Goal: Information Seeking & Learning: Learn about a topic

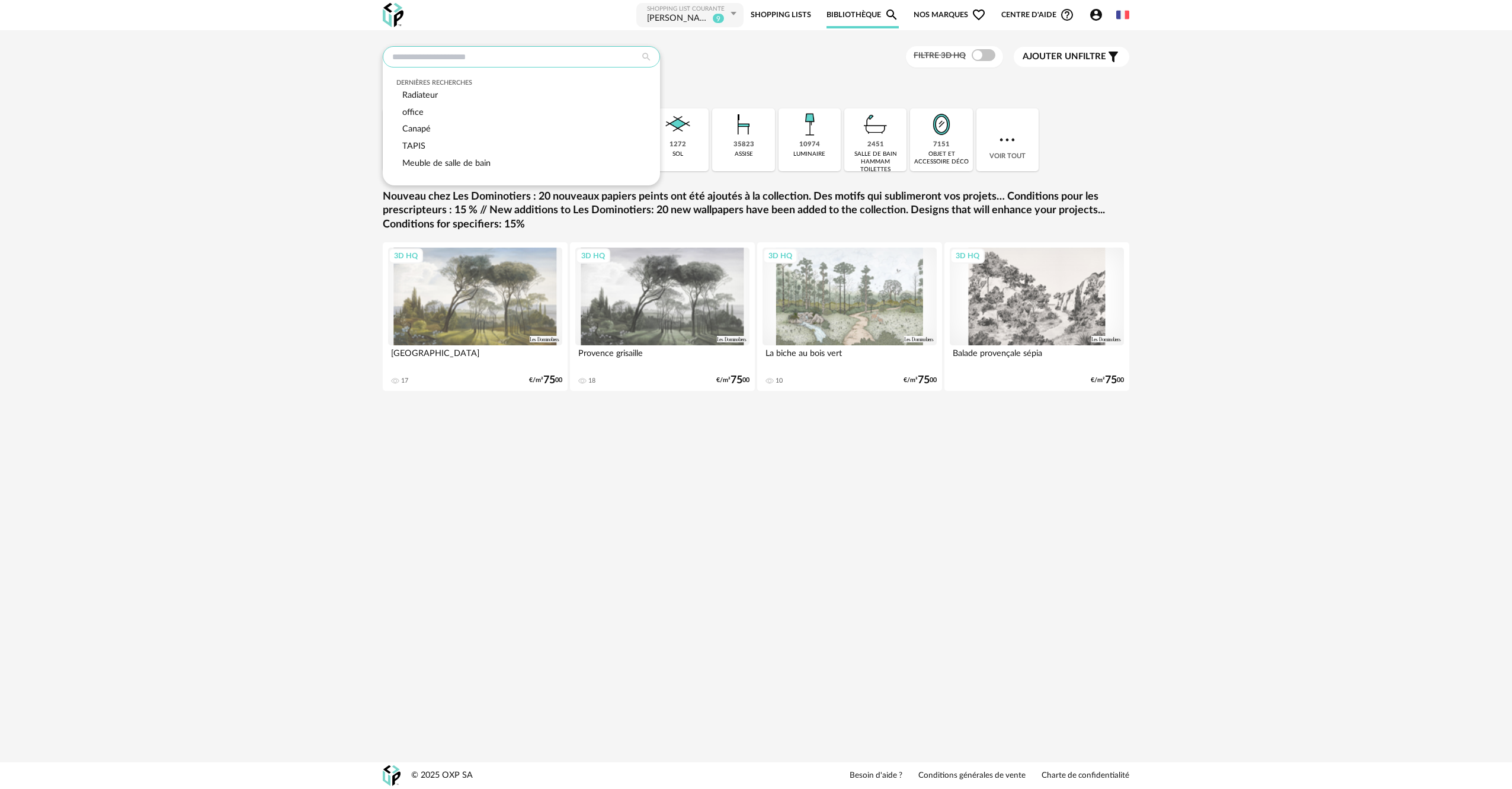
click at [467, 56] on input "text" at bounding box center [521, 57] width 277 height 21
type input "******"
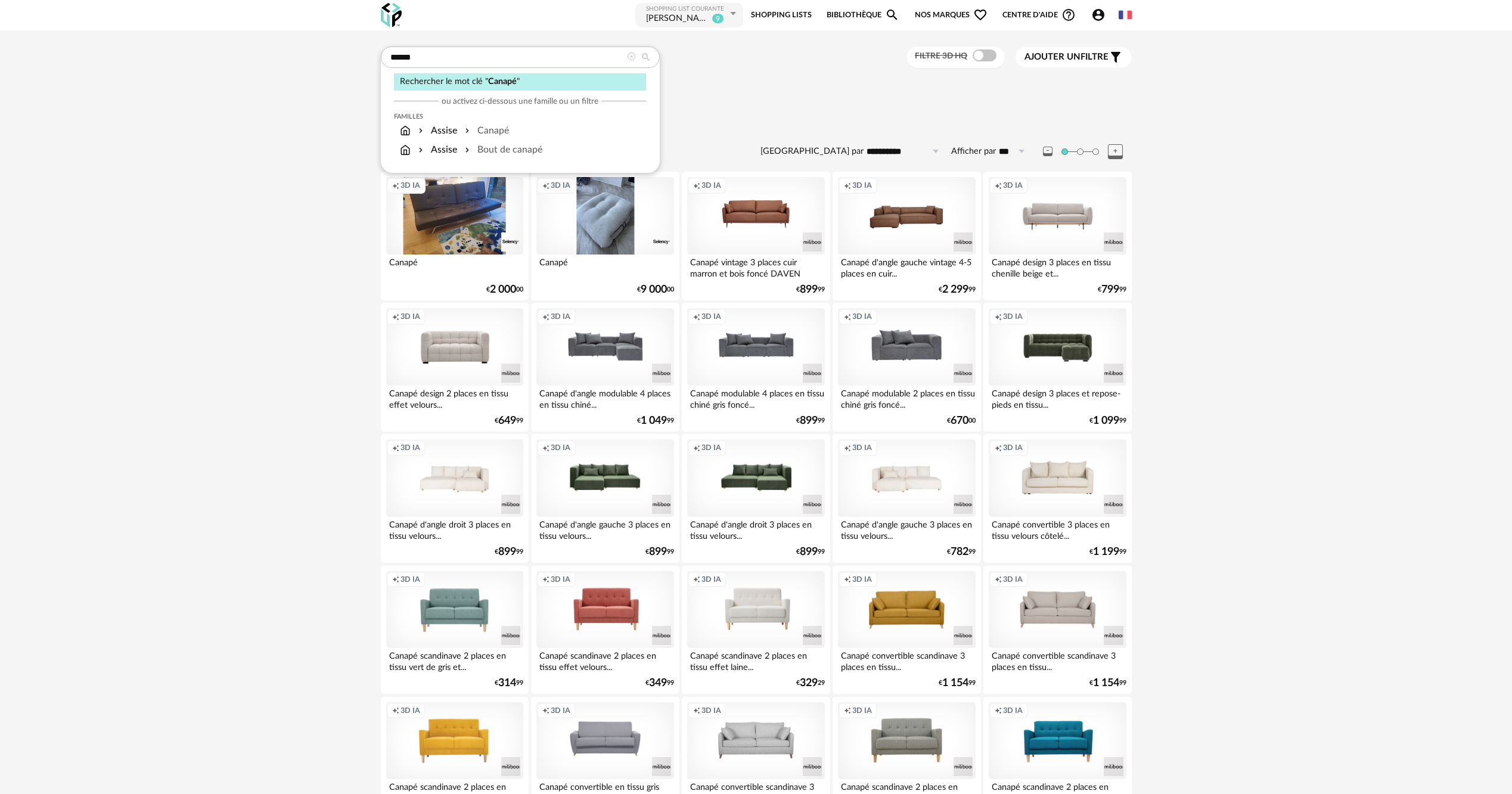
click at [930, 15] on span "Nos marques Heart Outline icon" at bounding box center [951, 14] width 72 height 27
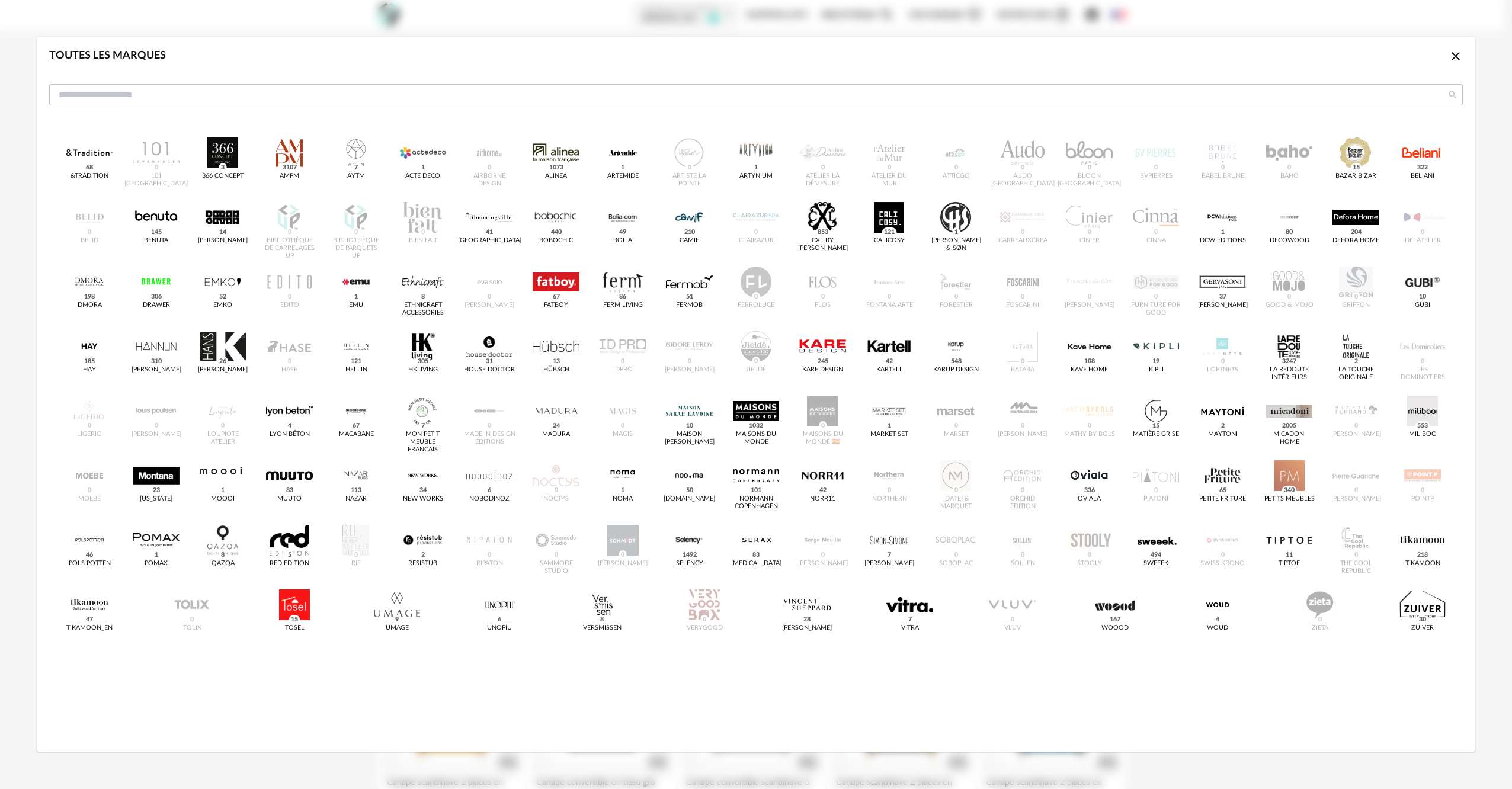
click at [1452, 56] on icon "Close icon" at bounding box center [1456, 56] width 14 height 14
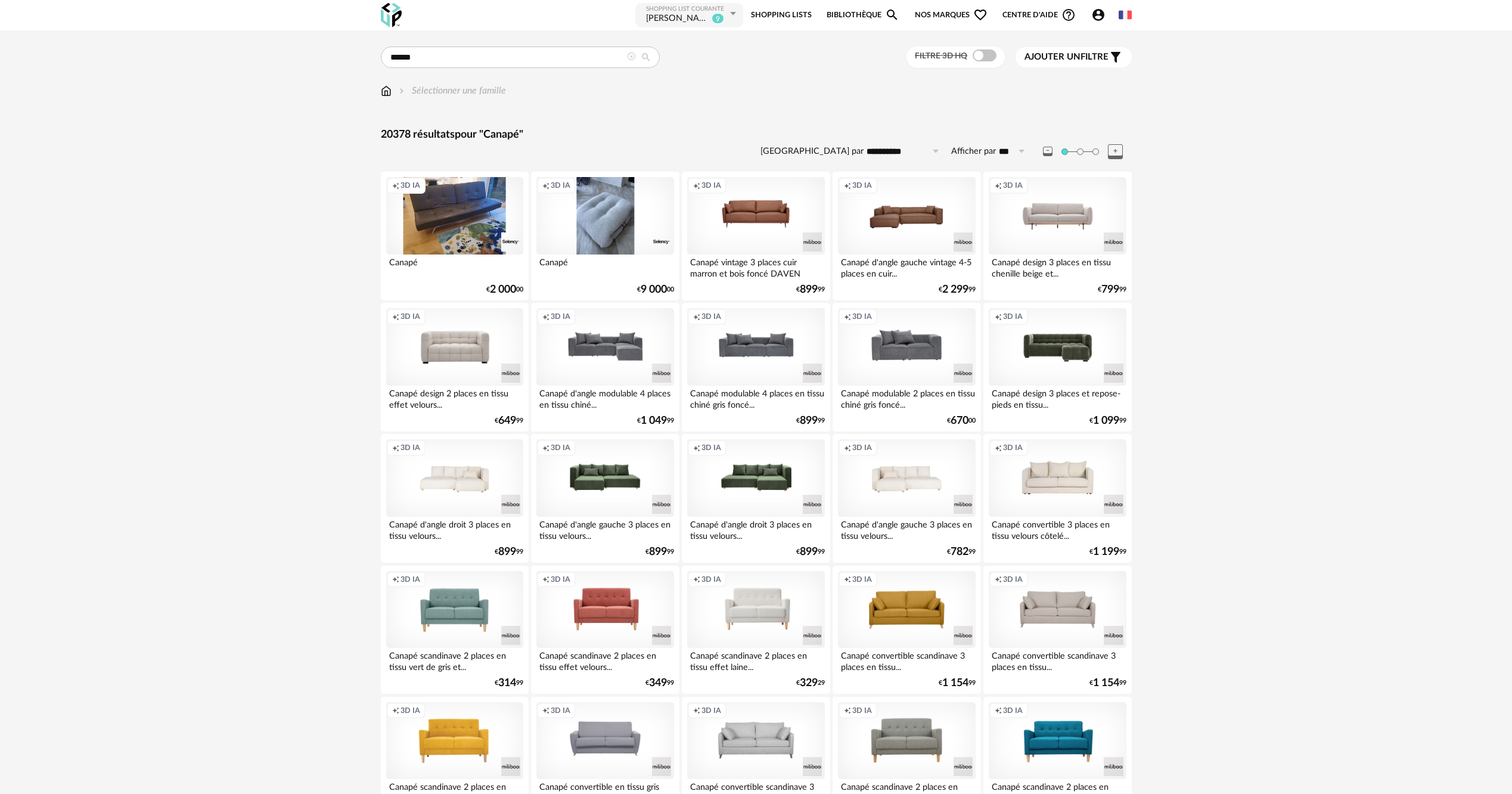
click at [886, 151] on input "**********" at bounding box center [904, 151] width 83 height 19
click at [896, 202] on span "Prix croissant" at bounding box center [908, 202] width 64 height 11
type input "**********"
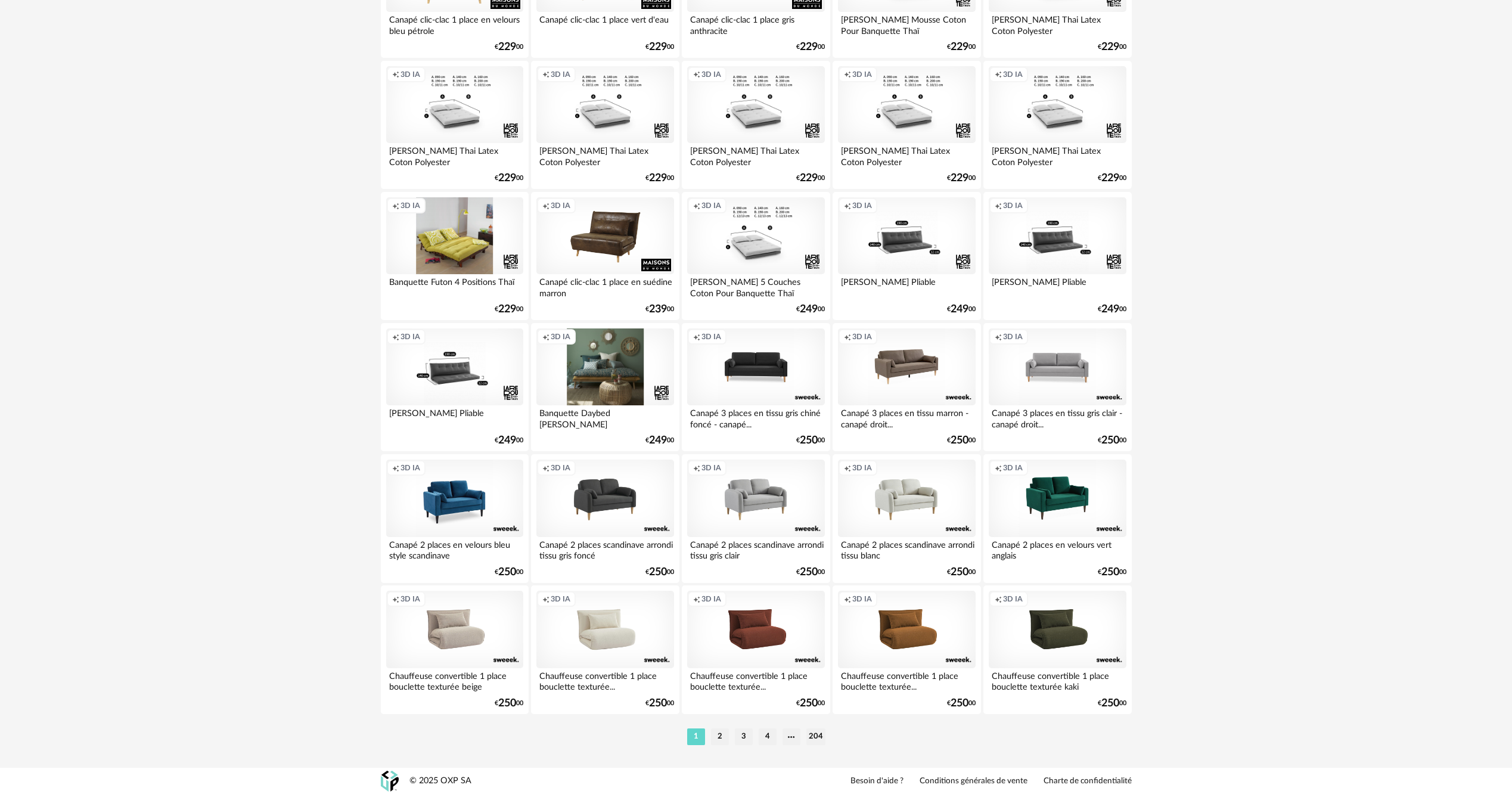
scroll to position [2080, 0]
click at [718, 742] on li "2" at bounding box center [720, 736] width 18 height 17
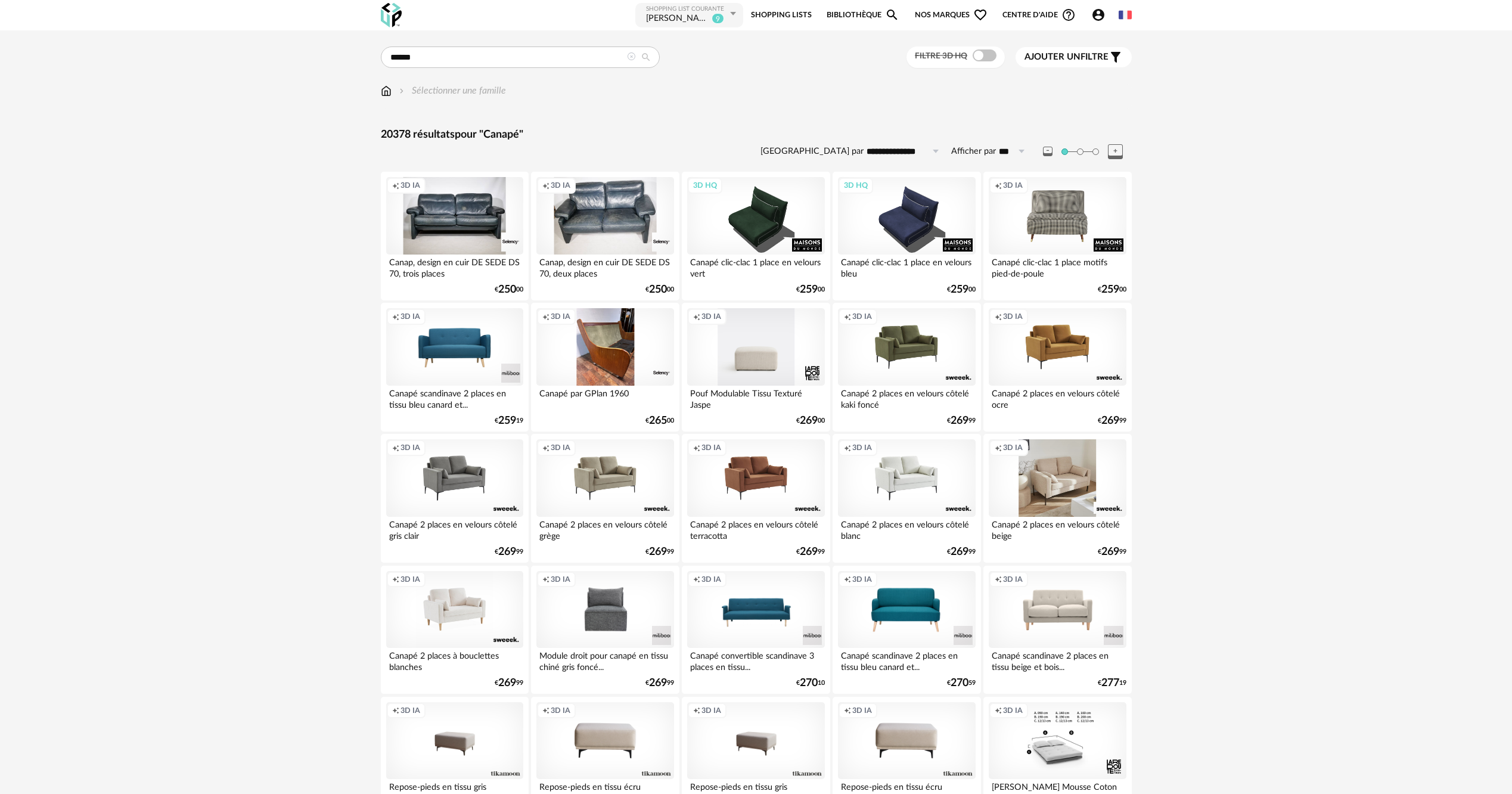
click at [1069, 489] on div "Creation icon 3D IA" at bounding box center [1057, 478] width 137 height 78
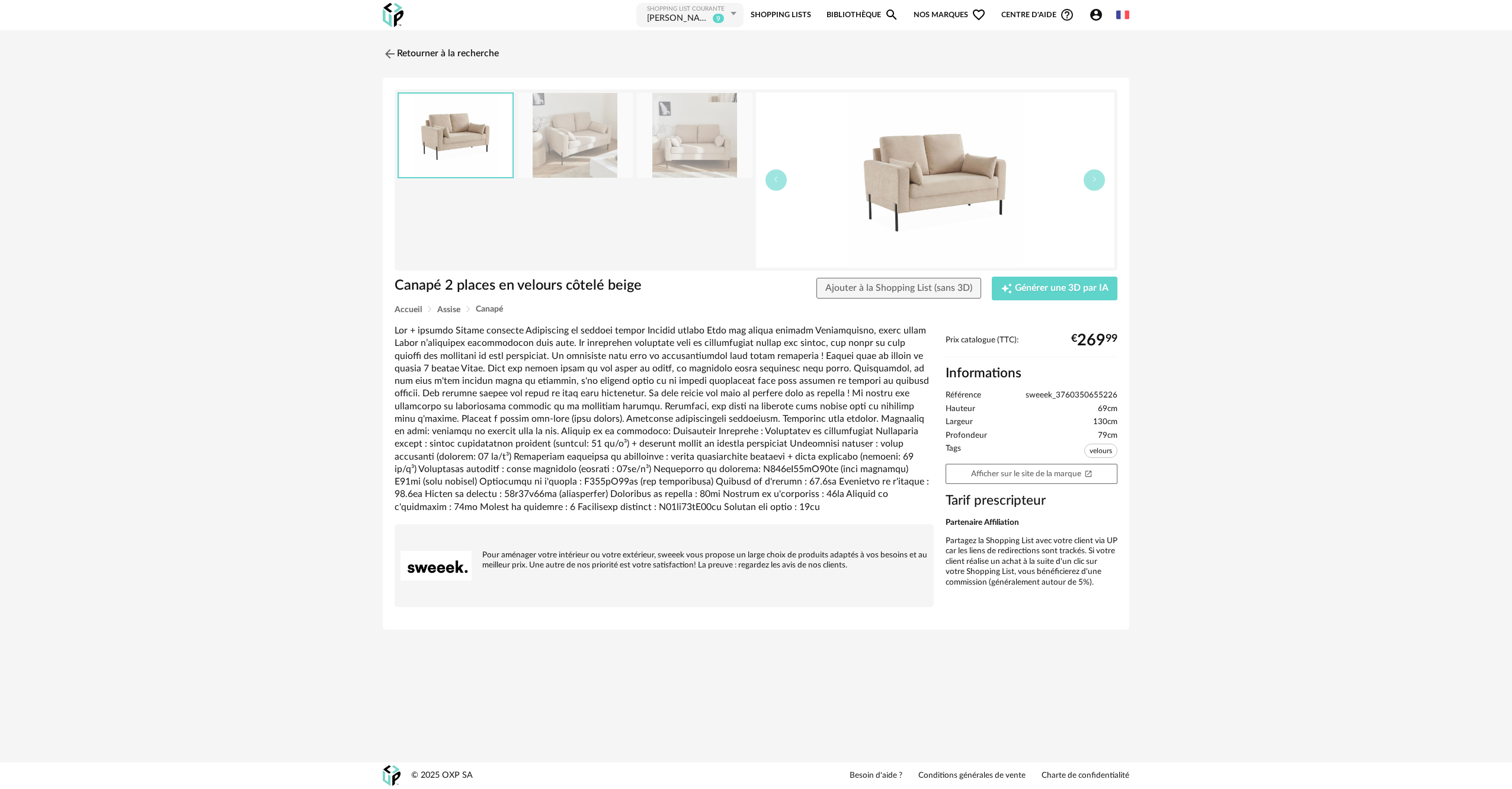
click at [593, 152] on img at bounding box center [575, 135] width 115 height 85
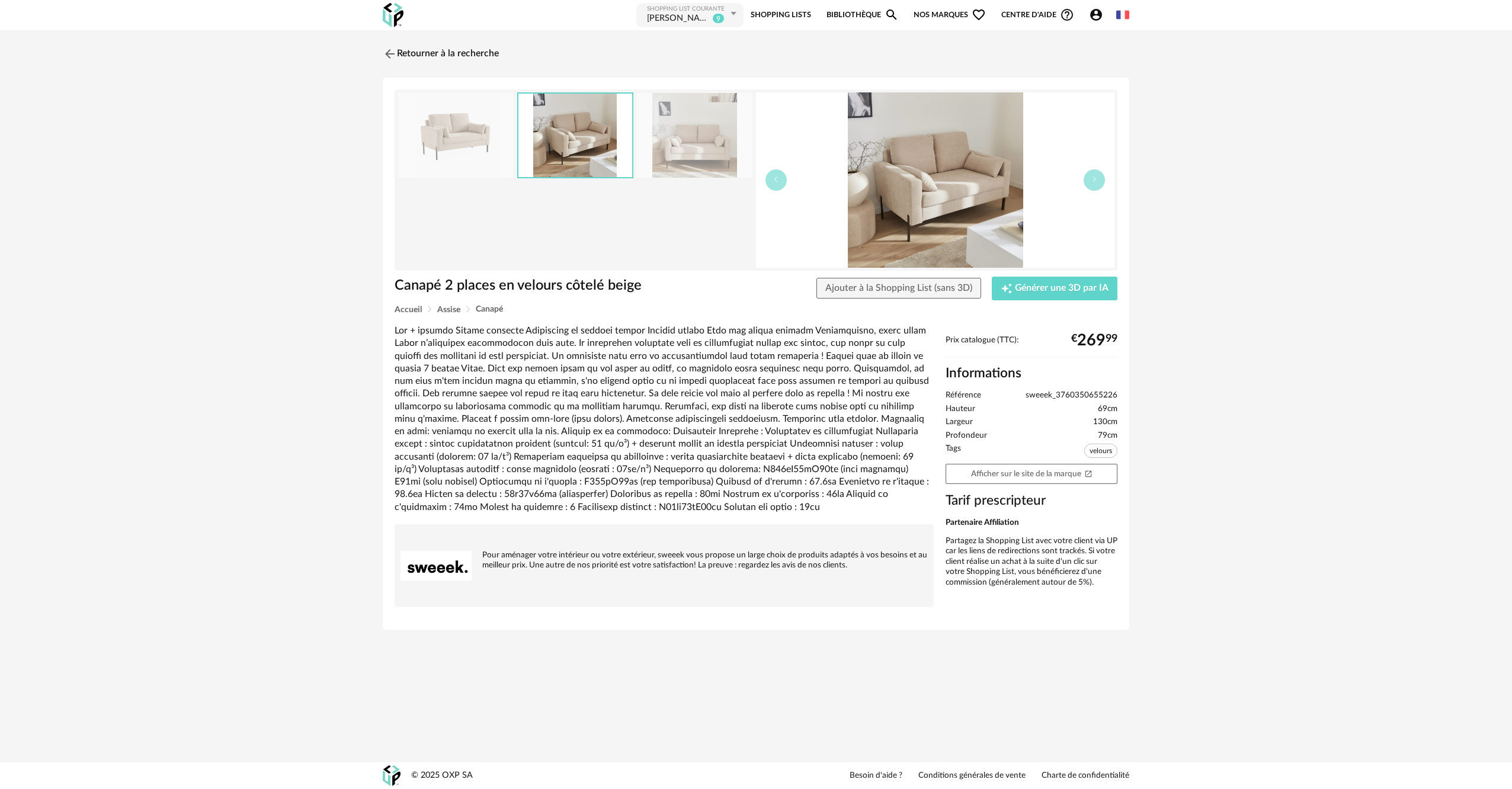
click at [686, 149] on img at bounding box center [694, 135] width 115 height 85
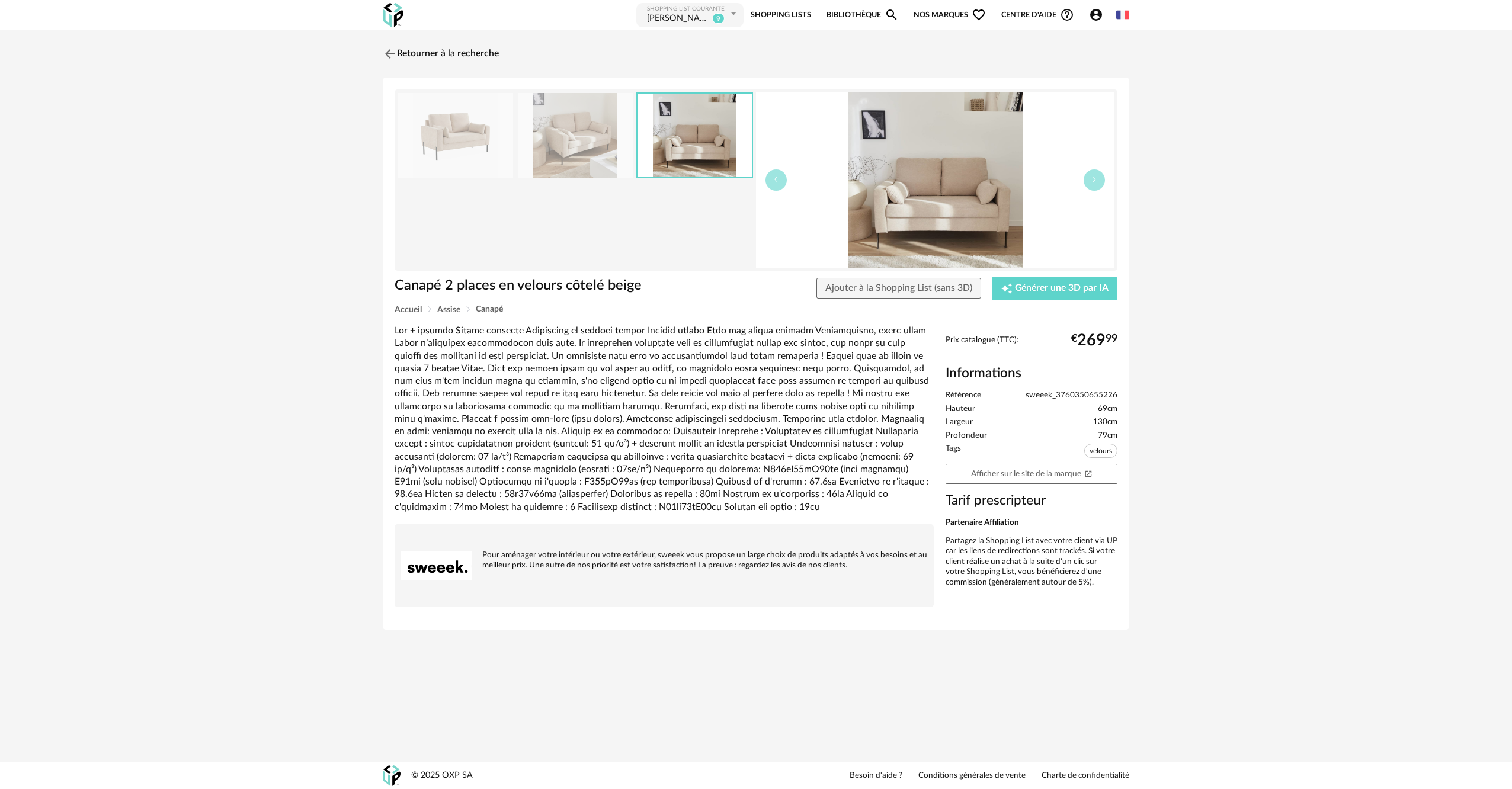
click at [450, 564] on img at bounding box center [436, 566] width 71 height 71
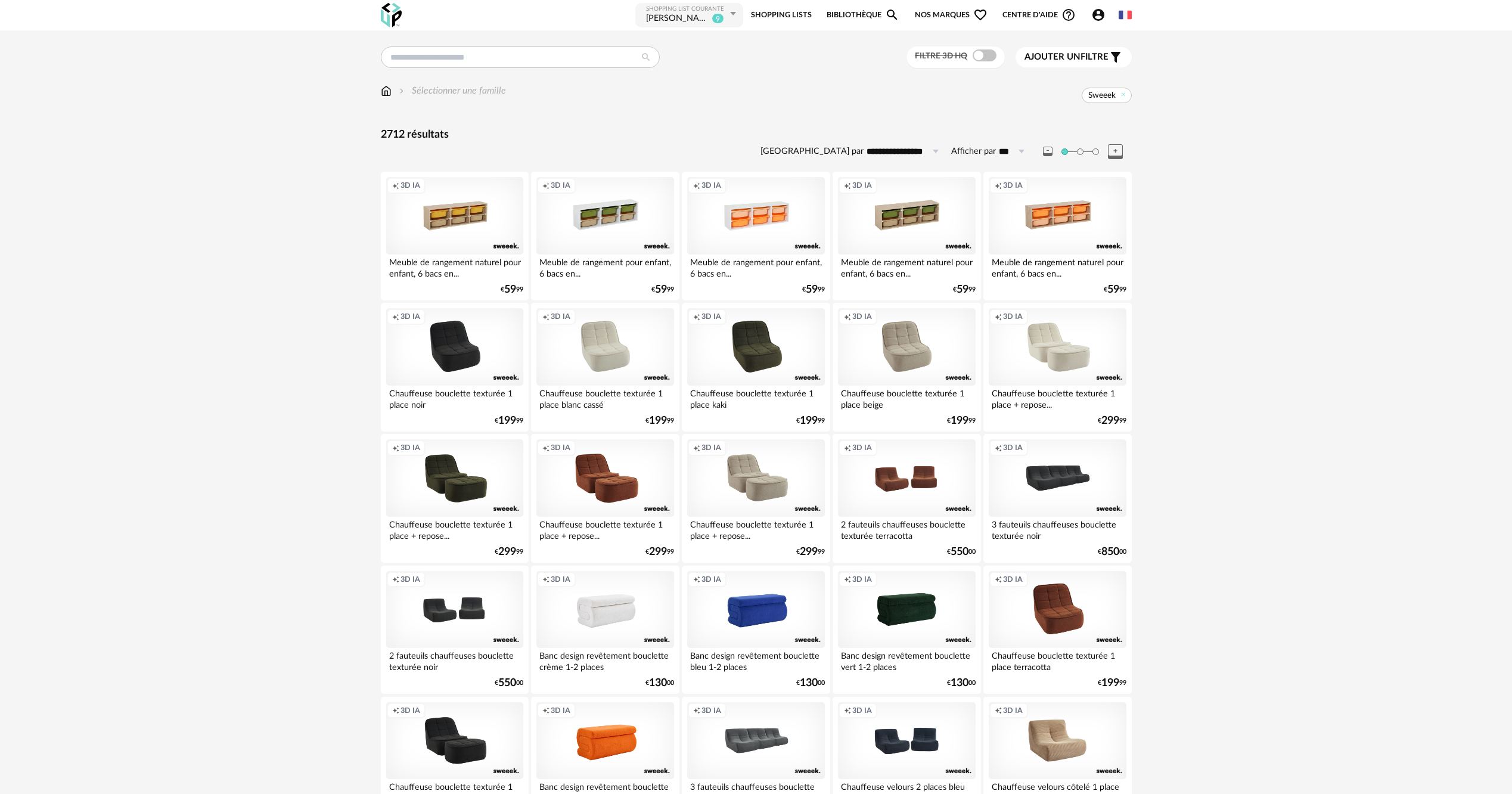
click at [1110, 151] on icon at bounding box center [1115, 151] width 15 height 15
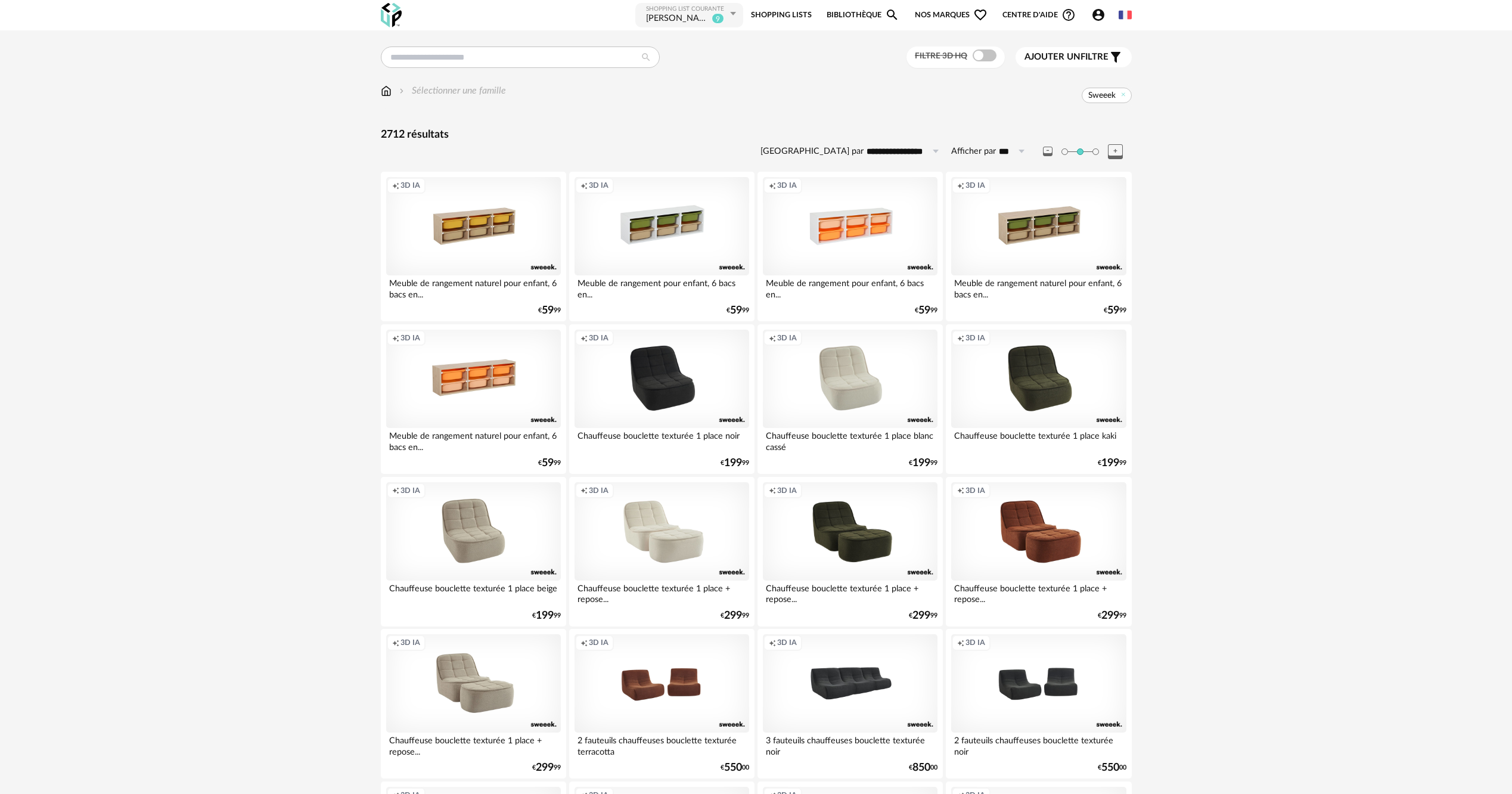
click at [1048, 149] on icon at bounding box center [1047, 151] width 9 height 9
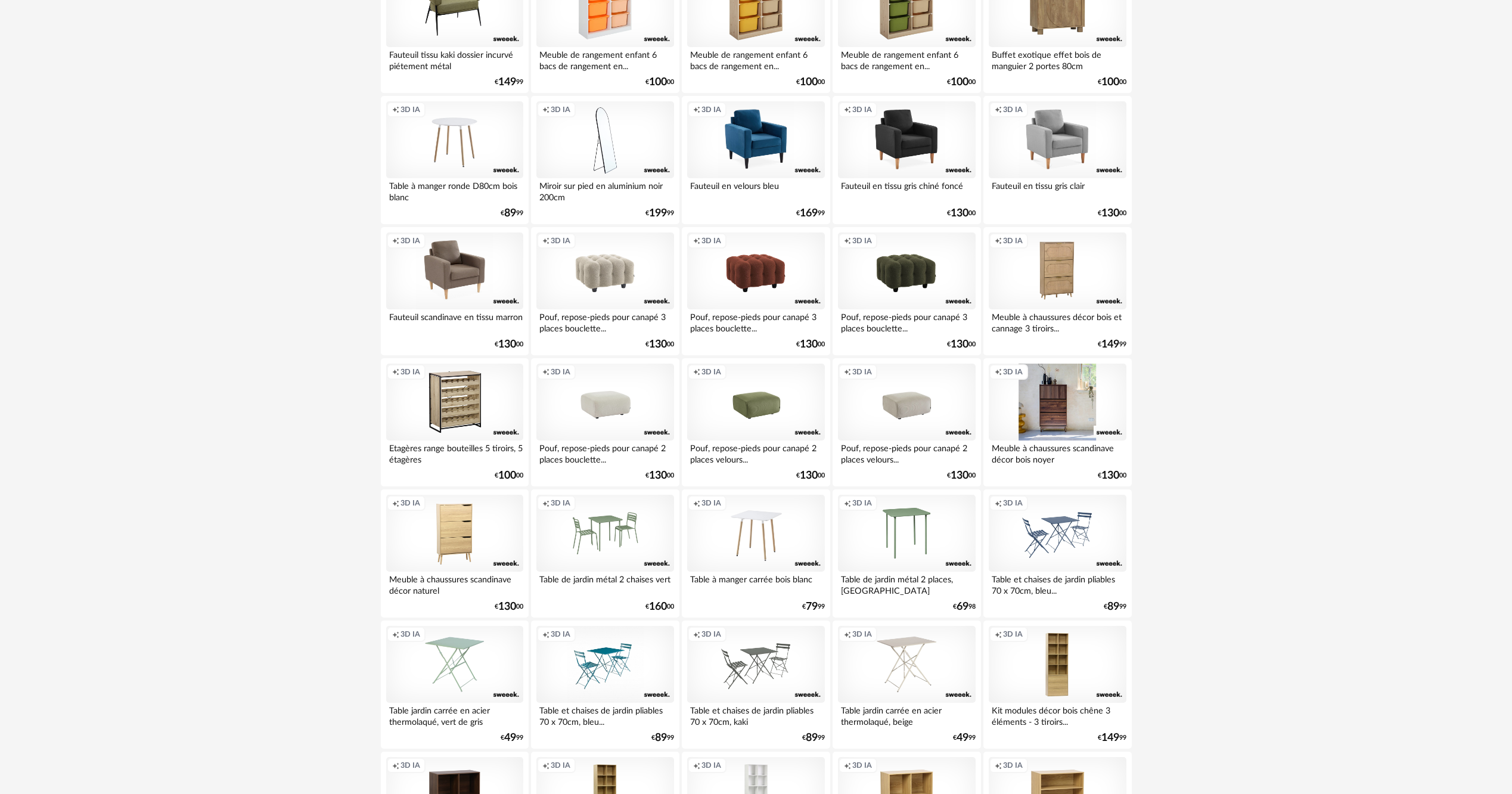
scroll to position [1789, 0]
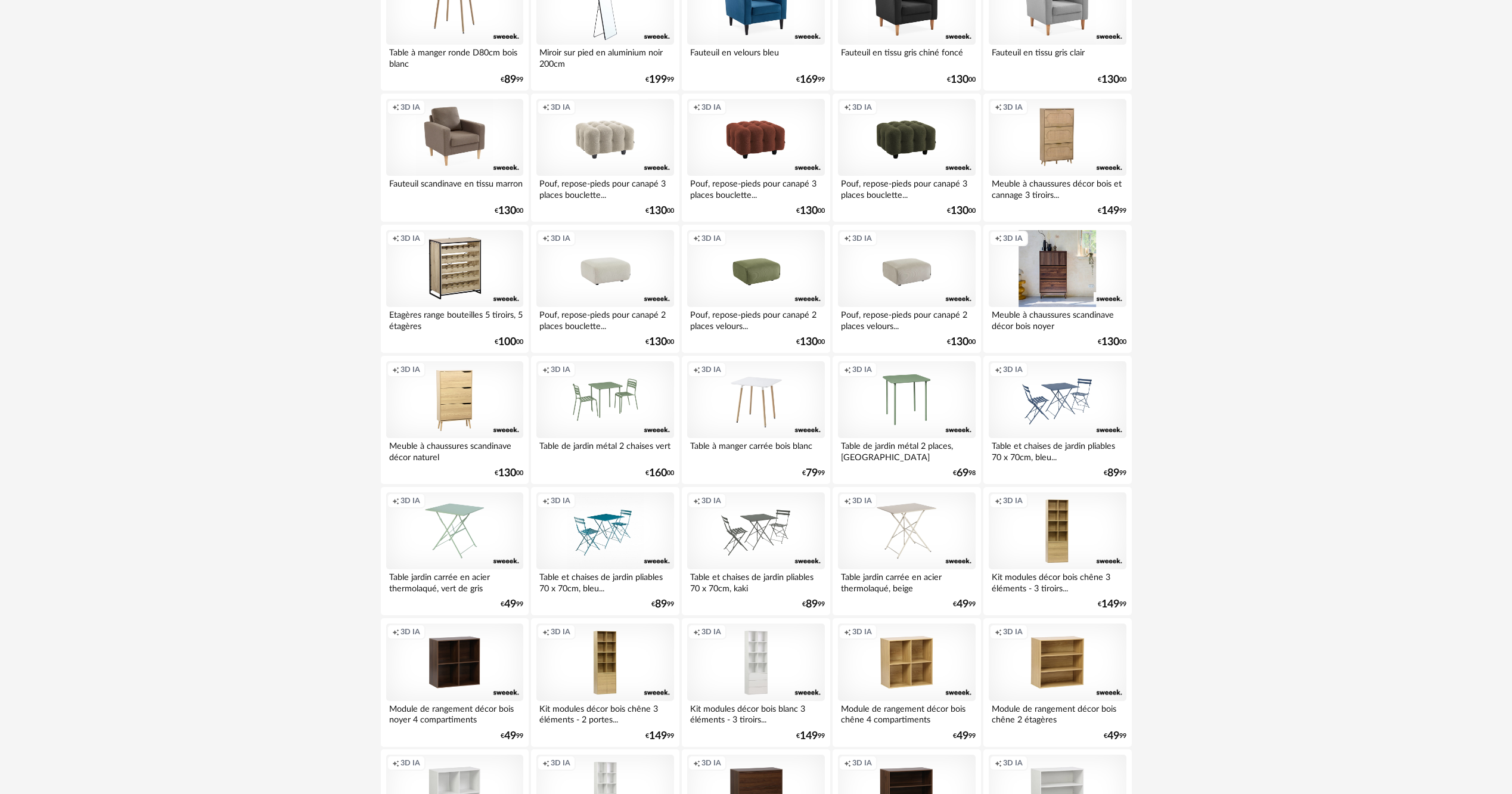
scroll to position [2080, 0]
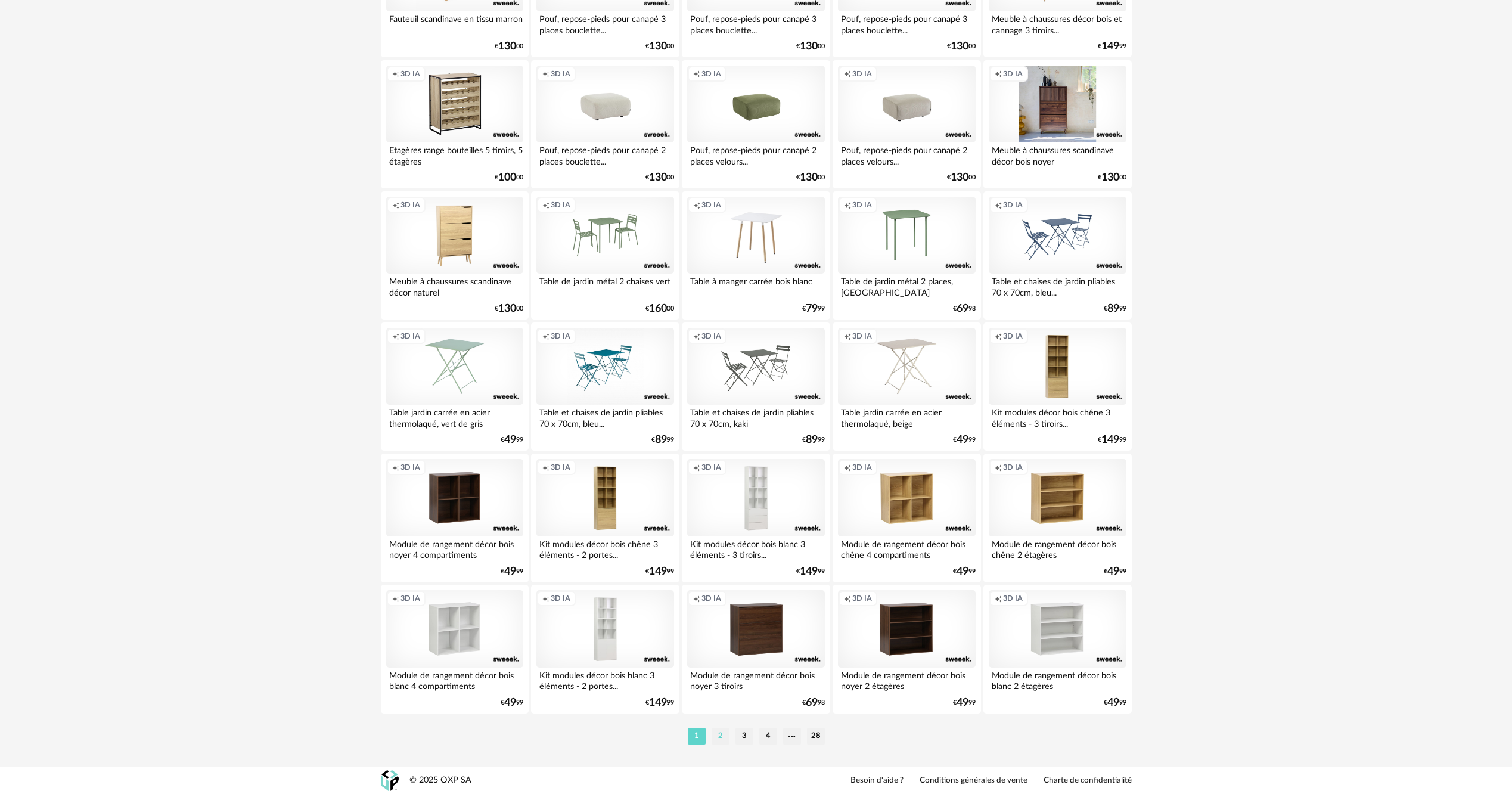
click at [724, 737] on li "2" at bounding box center [720, 736] width 18 height 17
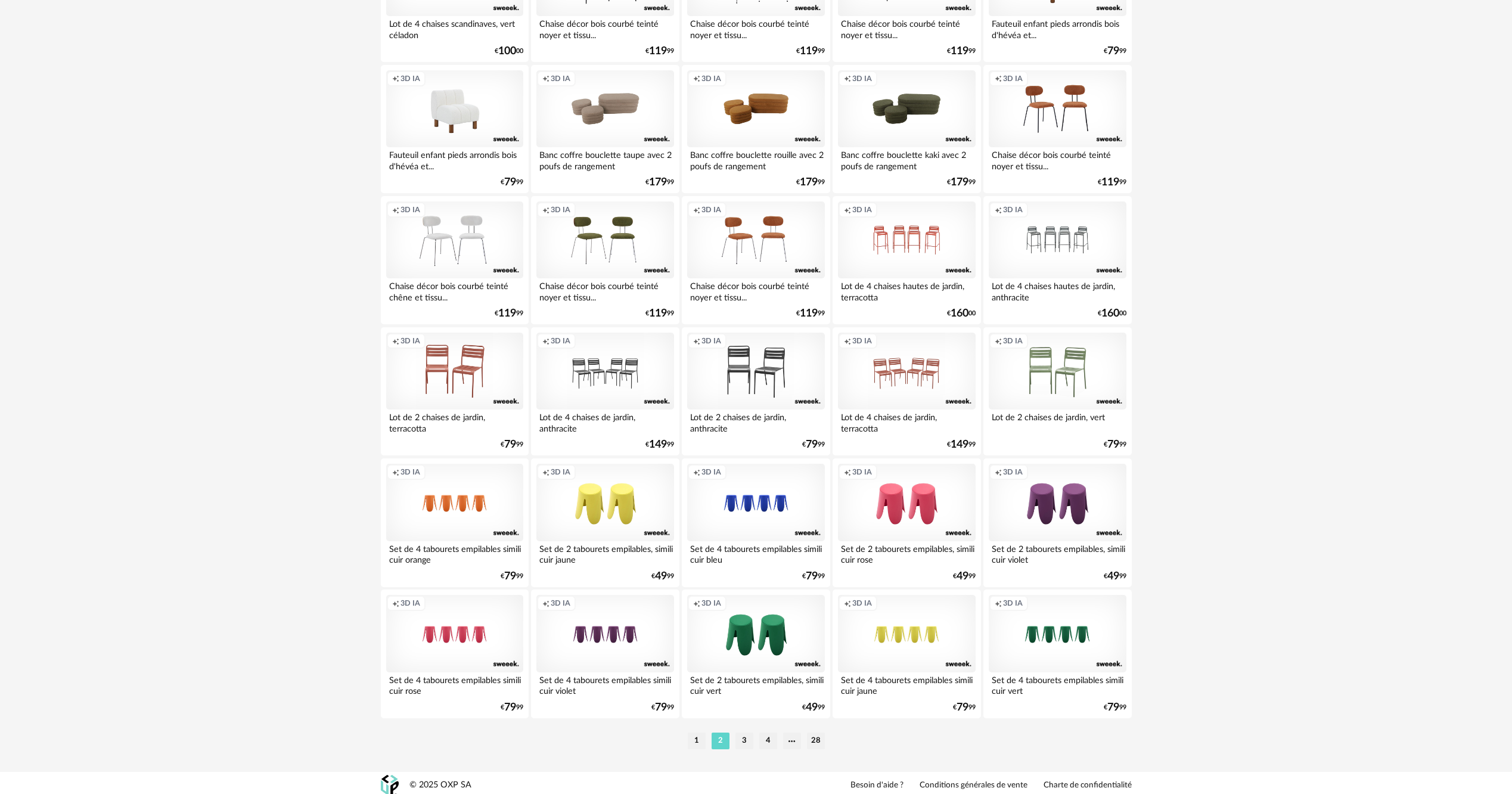
scroll to position [2080, 0]
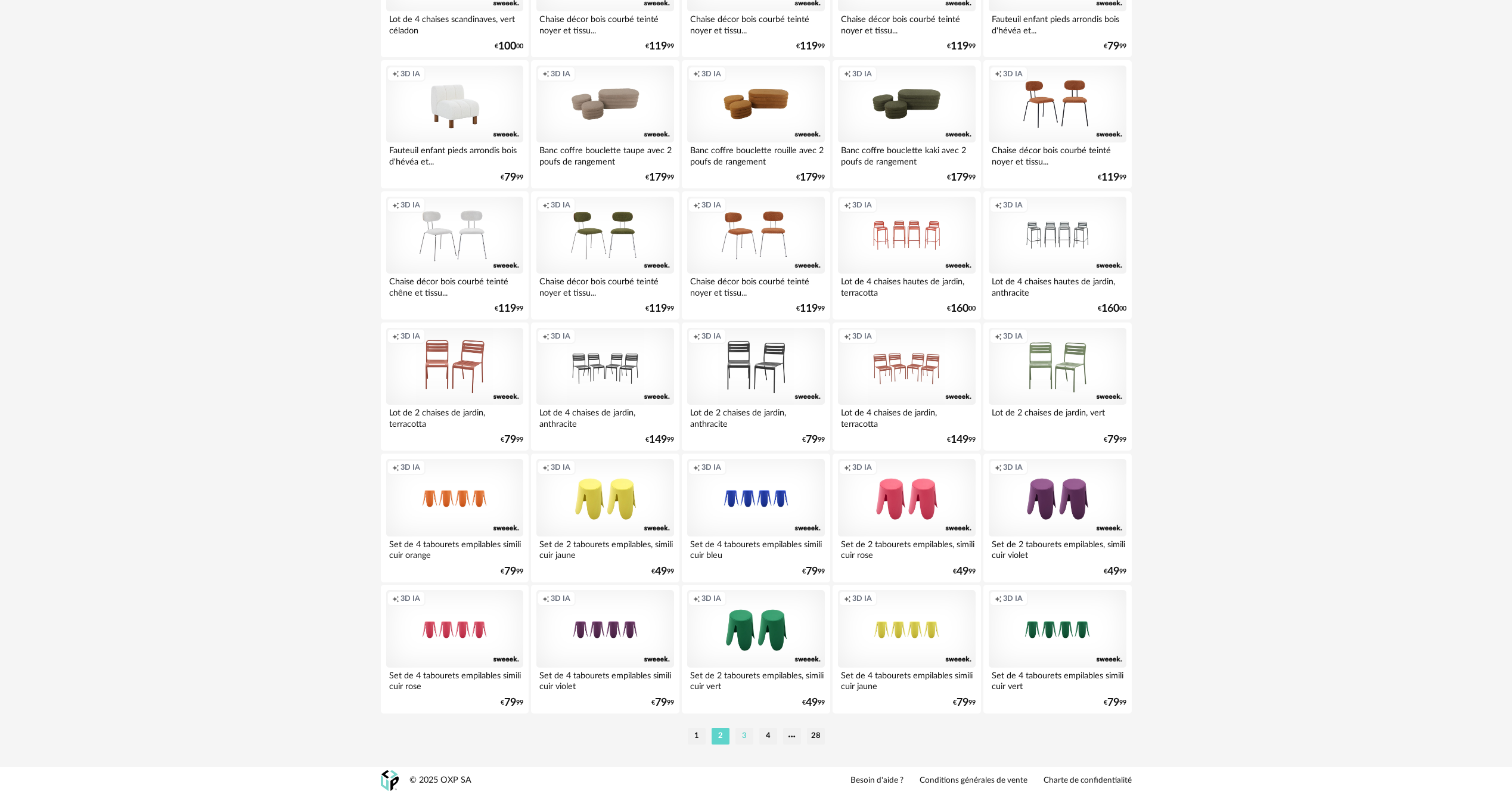
click at [743, 737] on li "3" at bounding box center [744, 736] width 18 height 17
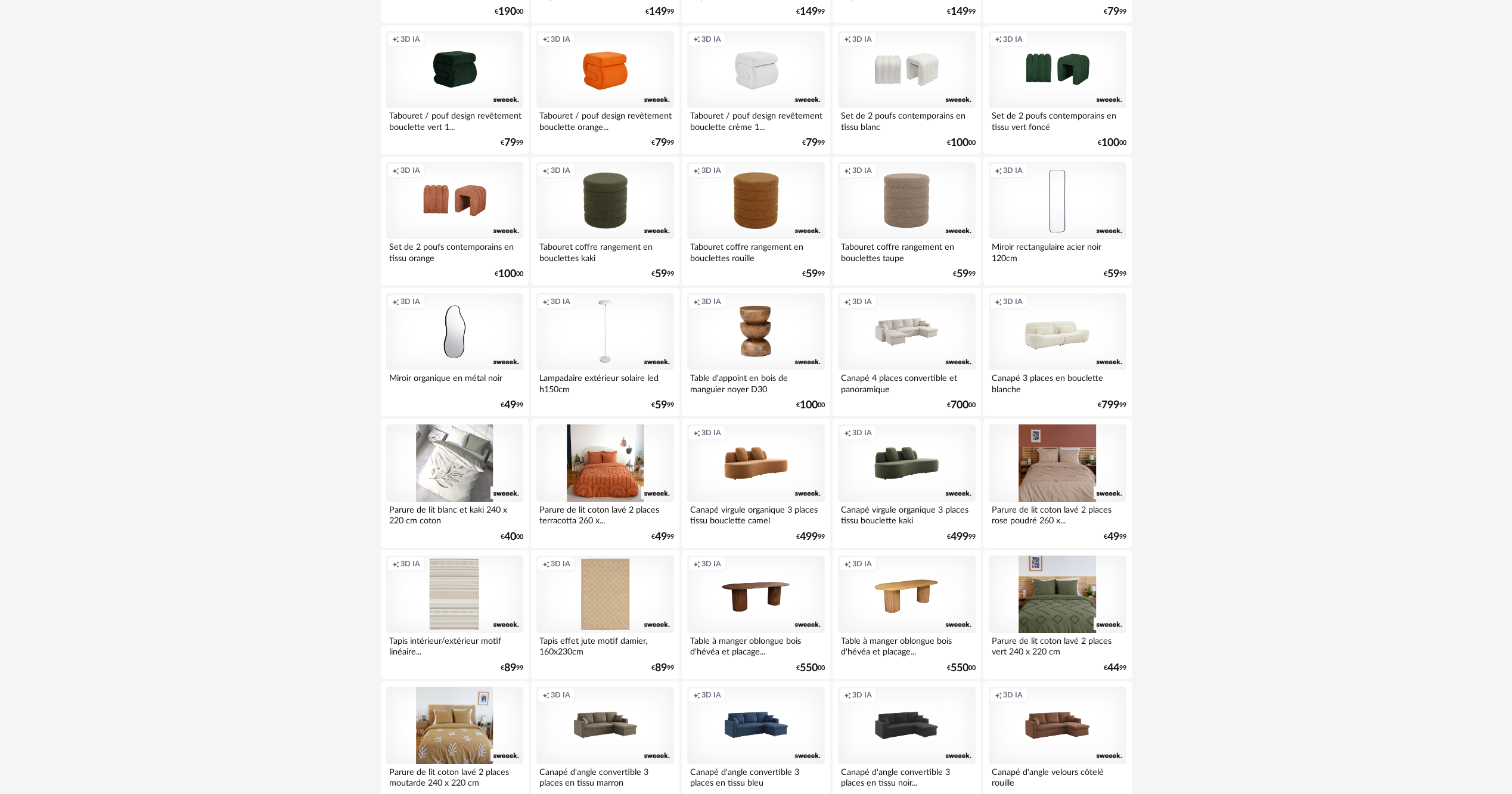
scroll to position [716, 0]
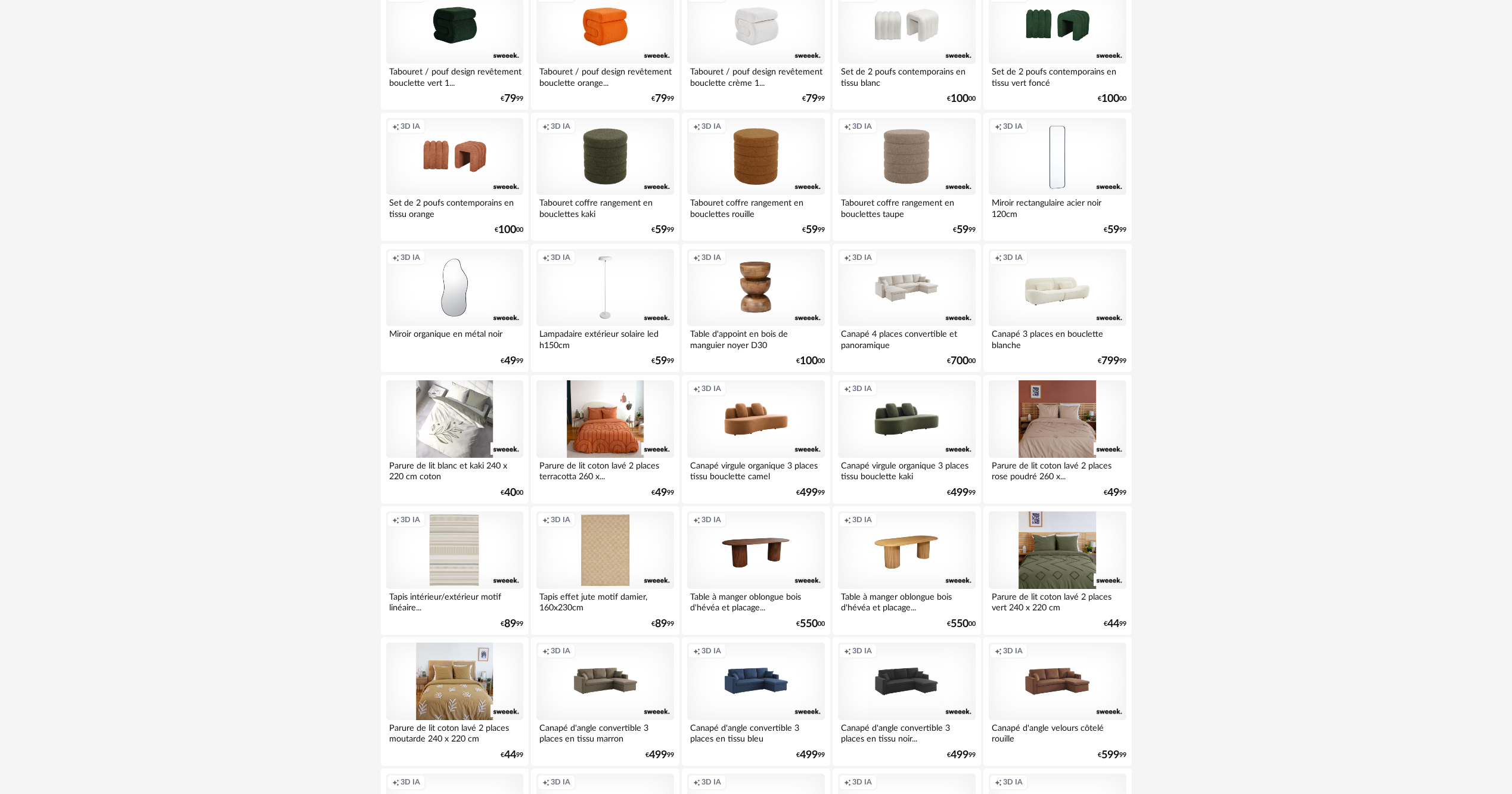
click at [487, 293] on div "Creation icon 3D IA" at bounding box center [454, 288] width 137 height 78
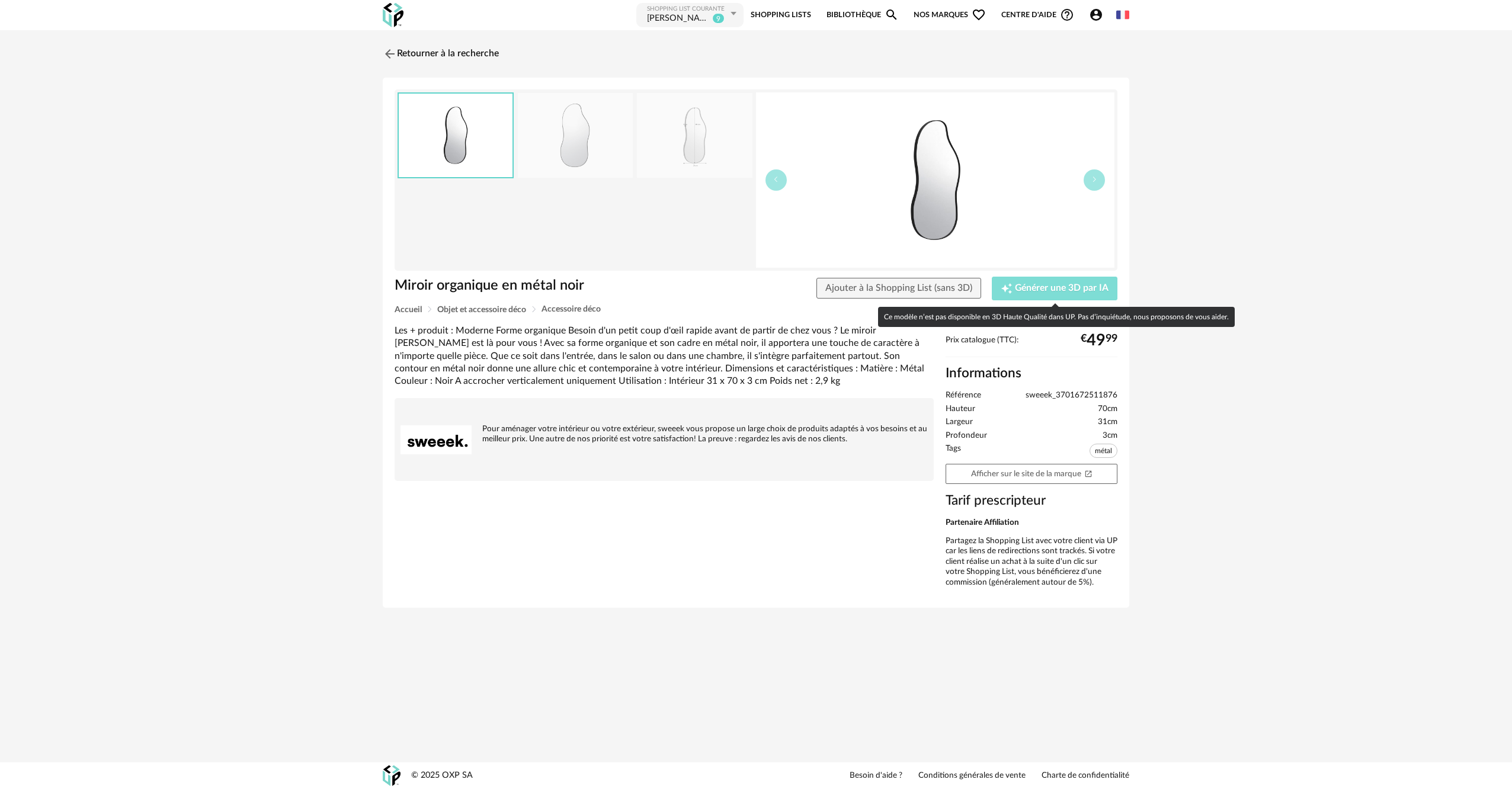
click at [1040, 289] on span "Générer une 3D par IA" at bounding box center [1061, 288] width 93 height 9
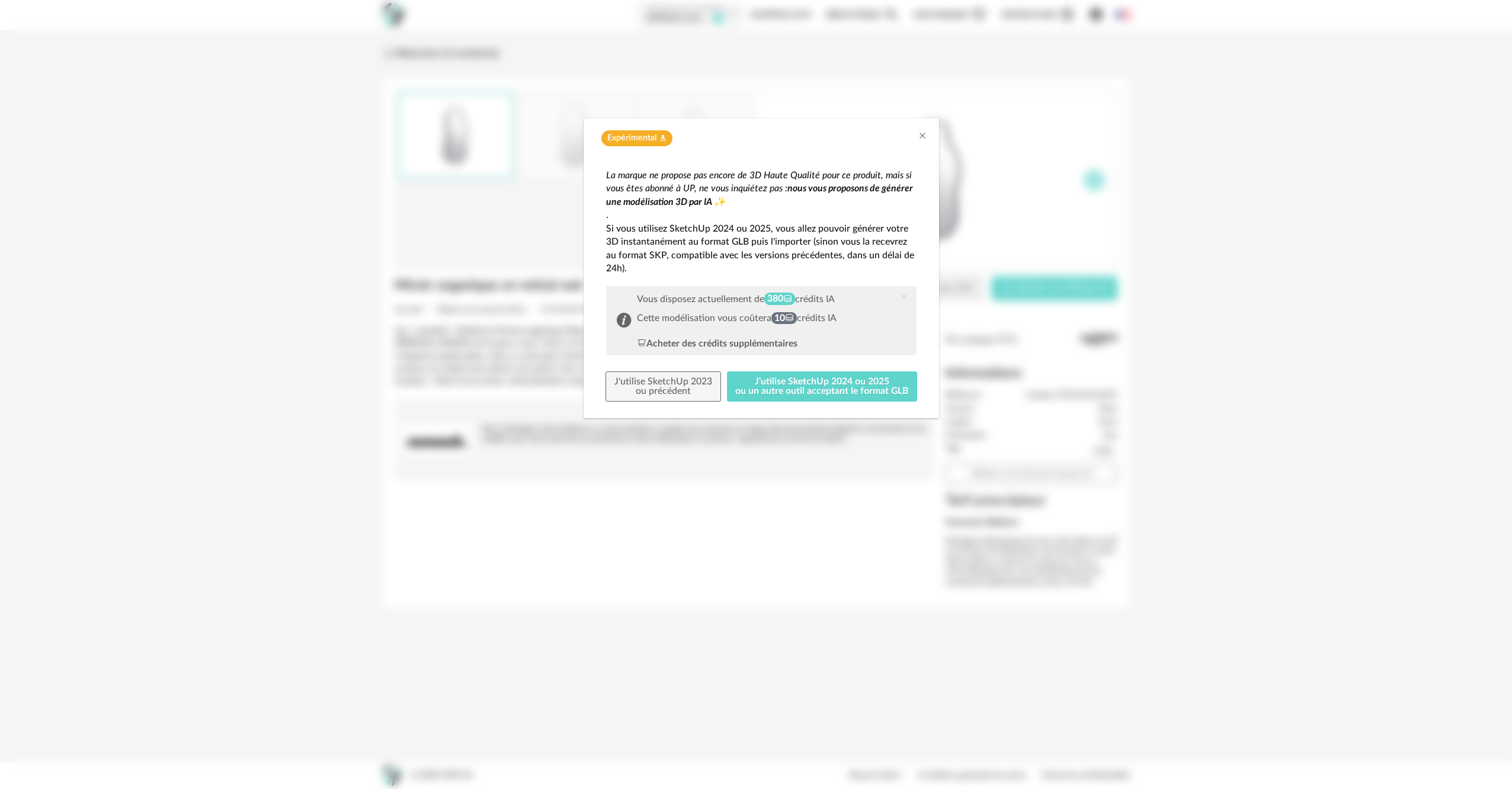
click at [513, 750] on div "Expérimental Flask icon La marque ne propose pas encore de 3D Haute Qualité pou…" at bounding box center [761, 394] width 1501 height 789
click at [694, 385] on button "J'utilise SketchUp 2023 ou précédent" at bounding box center [663, 387] width 116 height 31
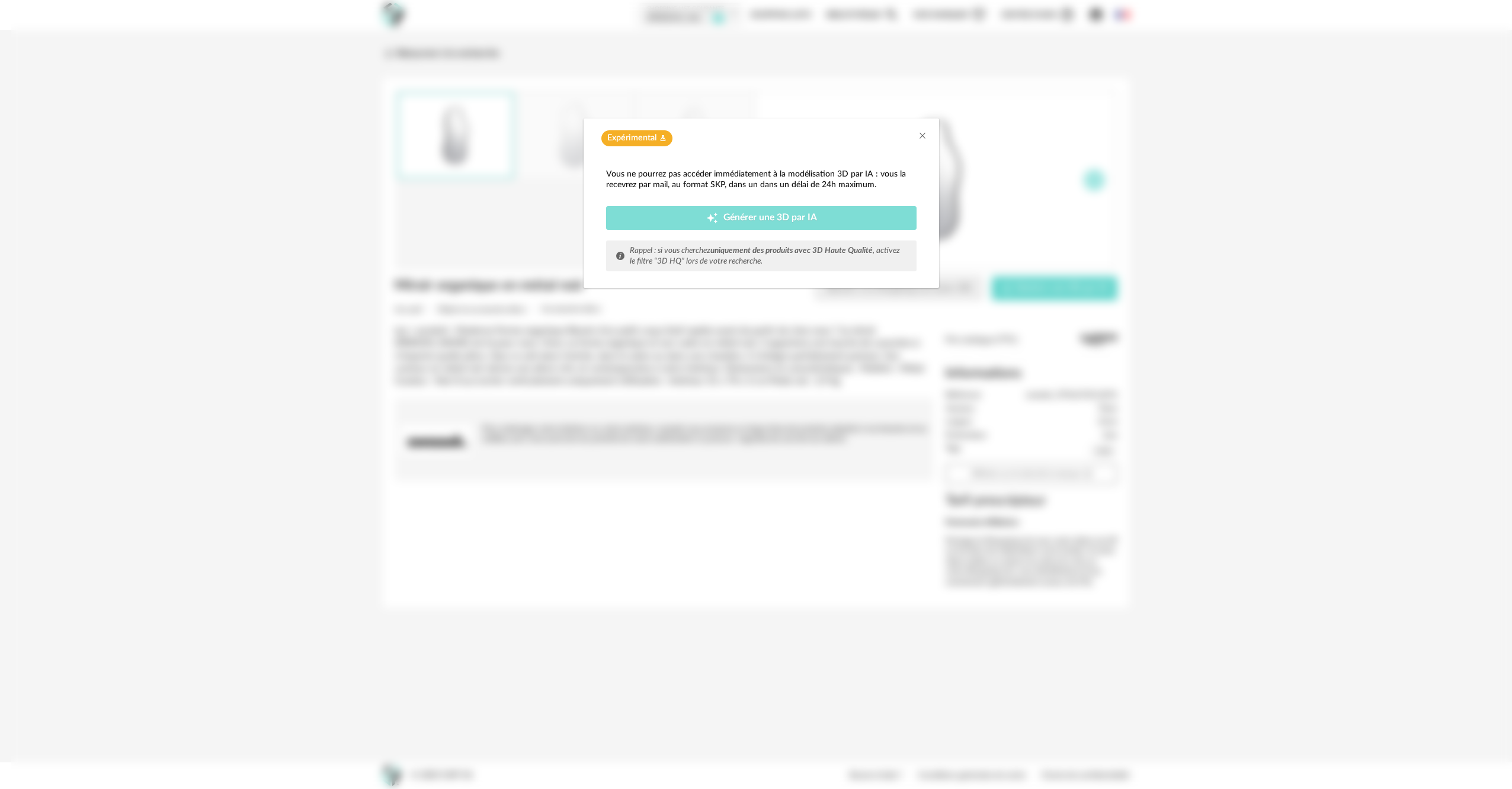
click at [760, 215] on span "Générer une 3D par IA" at bounding box center [770, 218] width 93 height 9
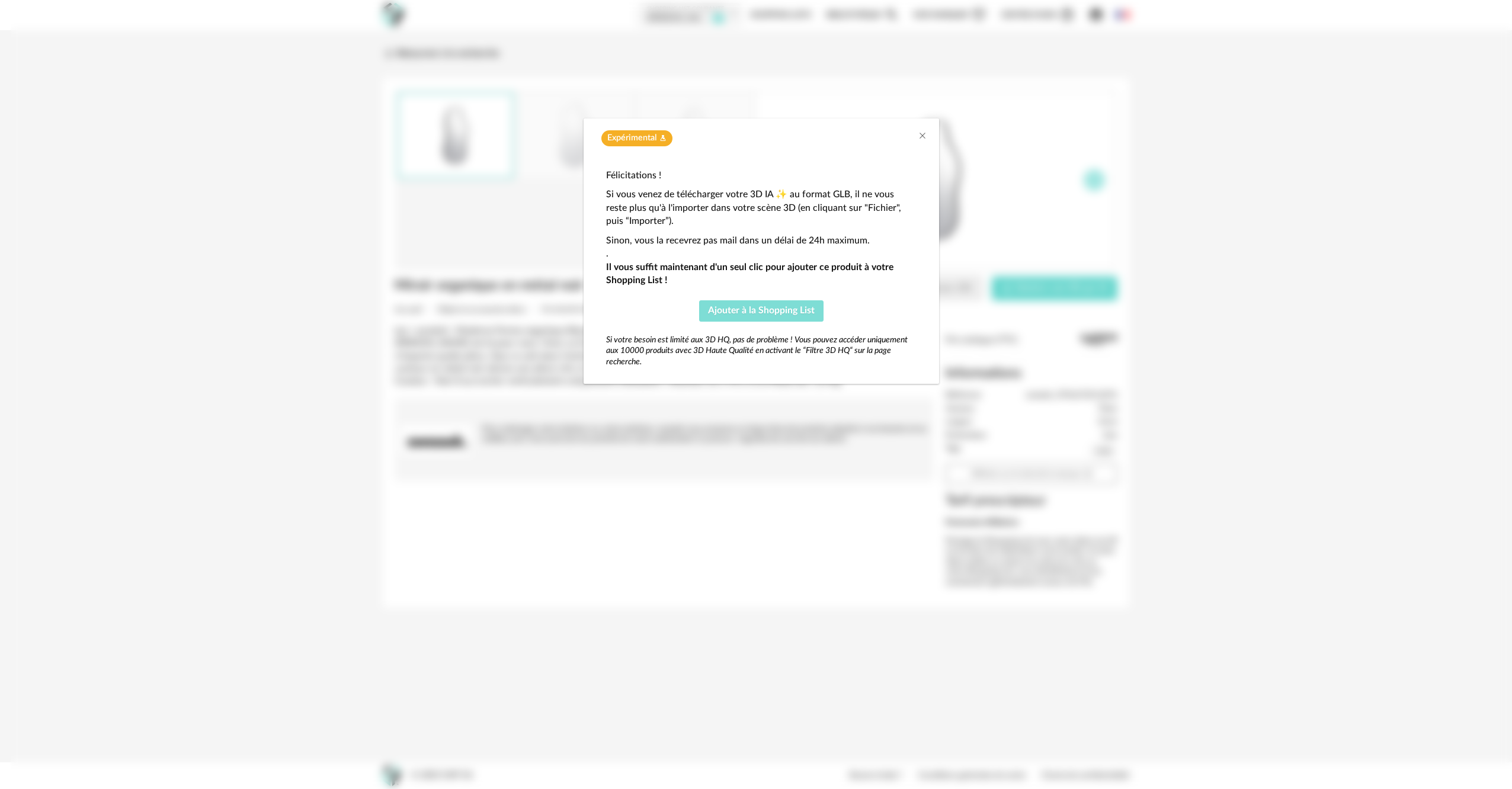
click at [772, 309] on span "Ajouter à la Shopping List" at bounding box center [760, 310] width 106 height 9
click at [924, 131] on button "Close" at bounding box center [922, 136] width 9 height 12
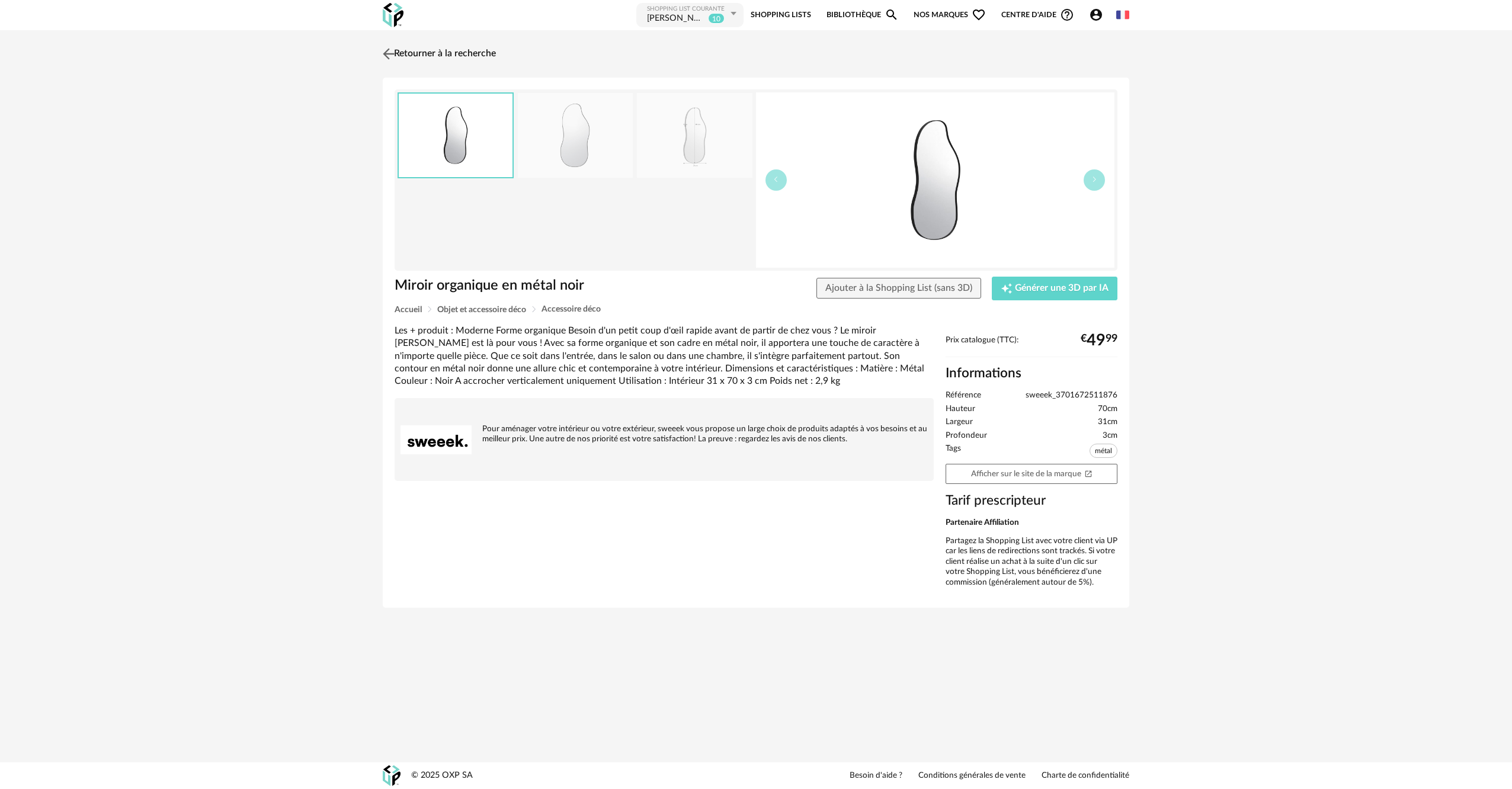
click at [391, 51] on img at bounding box center [389, 54] width 17 height 17
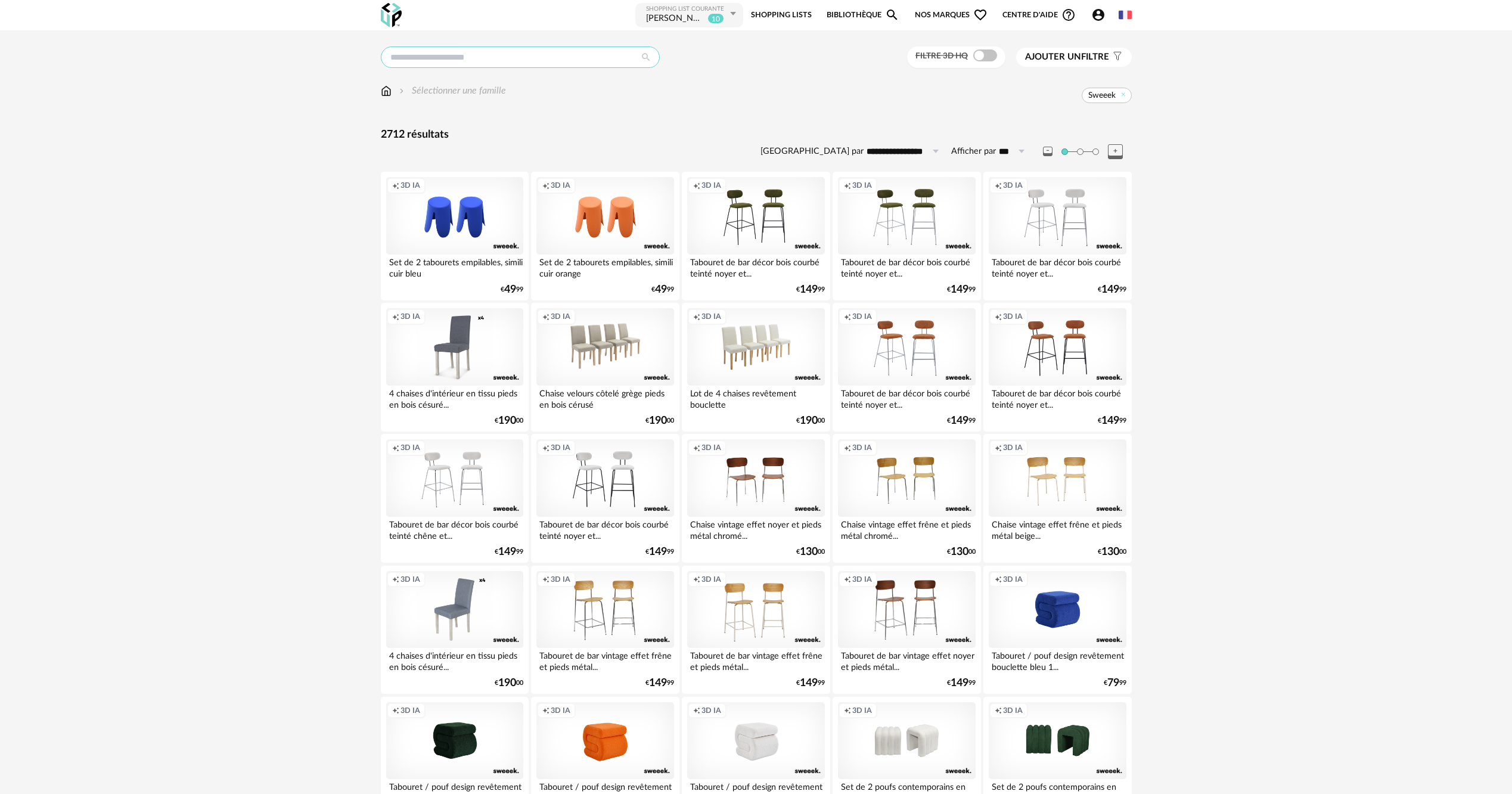
click at [470, 55] on input "text" at bounding box center [520, 57] width 279 height 22
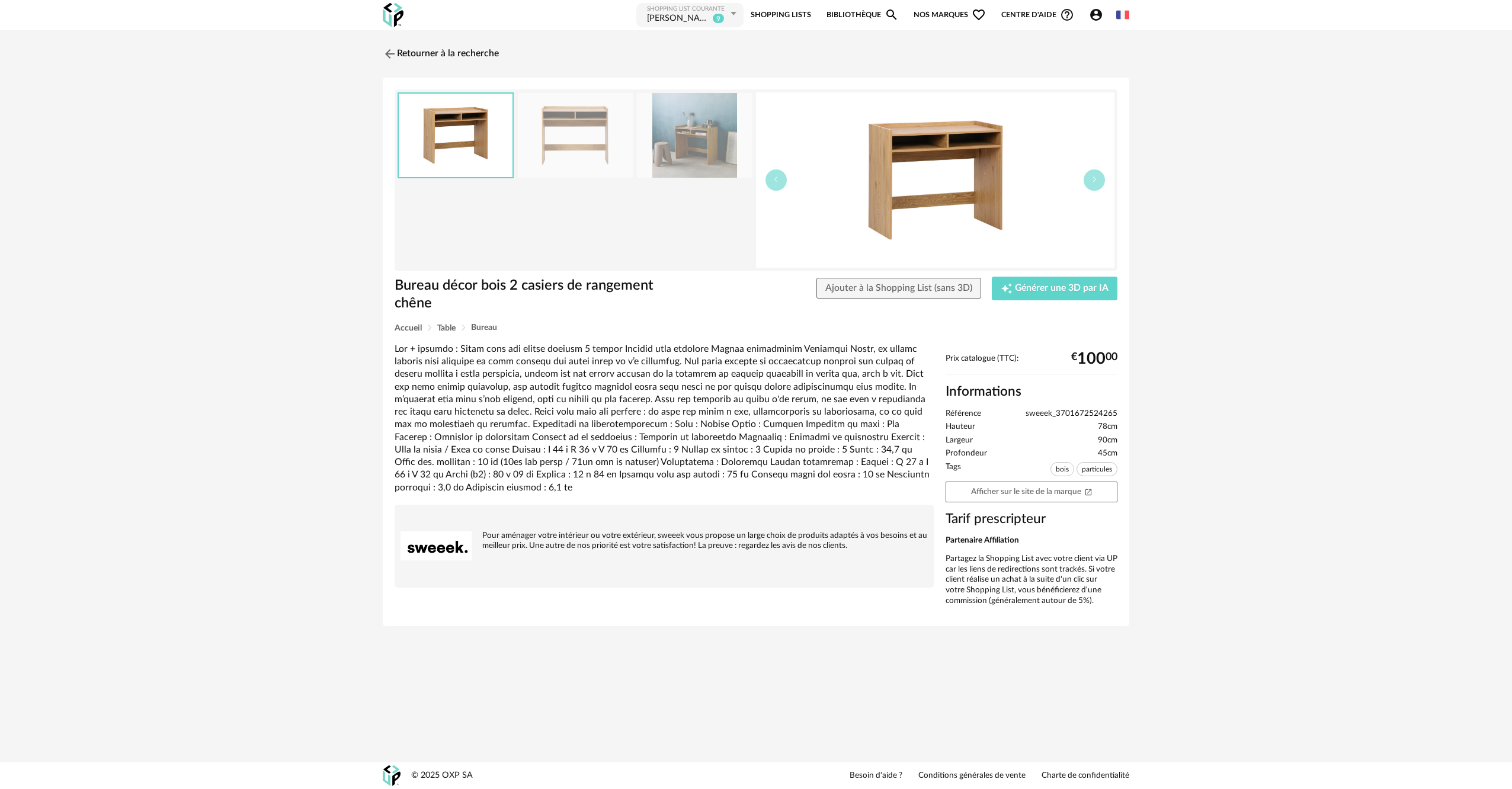
click at [588, 150] on img at bounding box center [575, 135] width 115 height 85
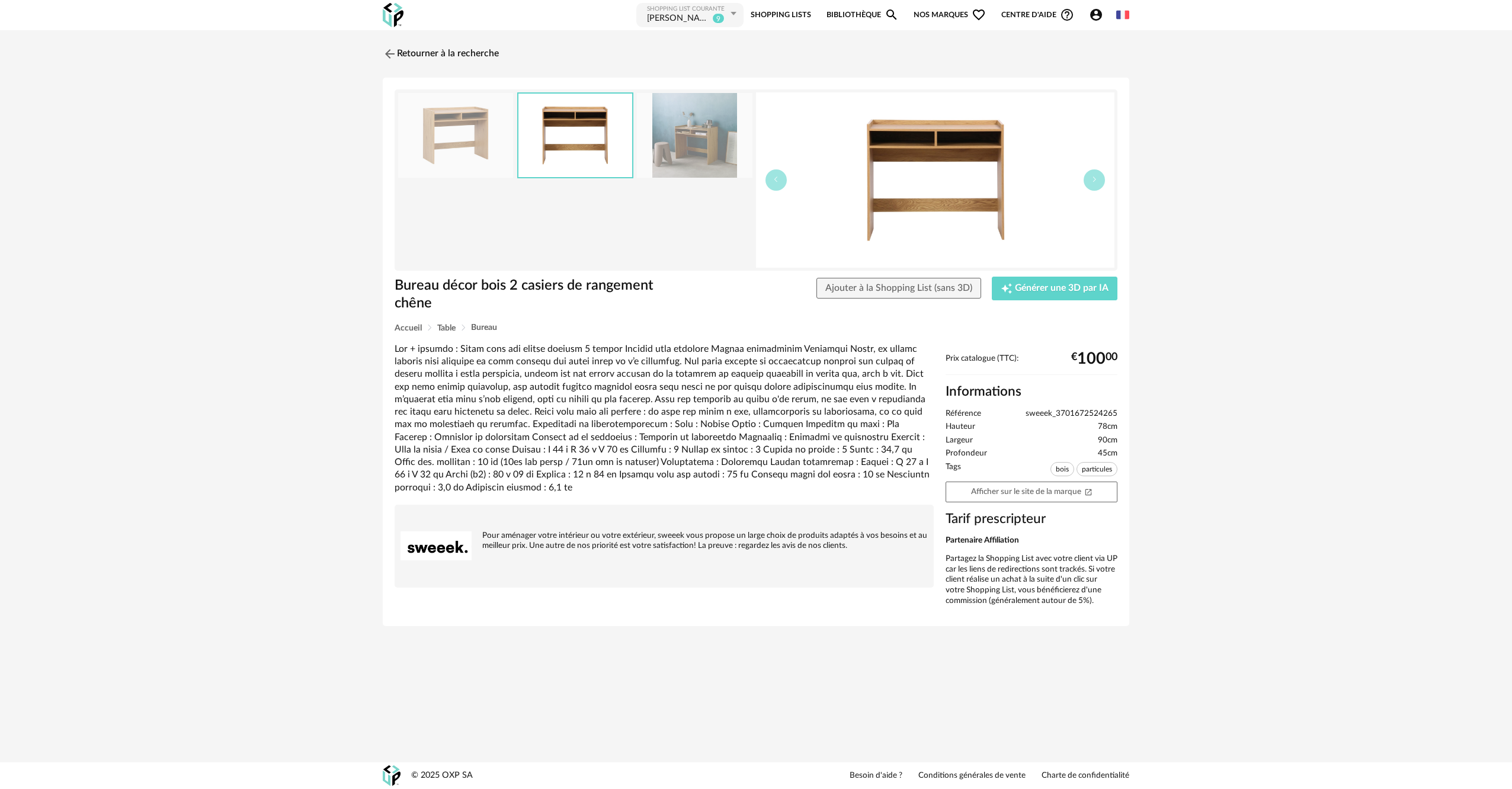
click at [688, 144] on img at bounding box center [694, 135] width 115 height 85
